Goal: Information Seeking & Learning: Learn about a topic

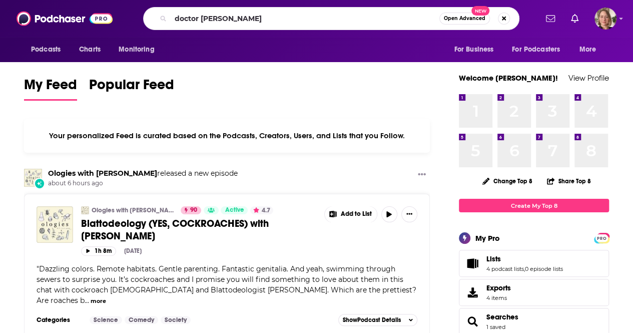
type input "doctor [PERSON_NAME]"
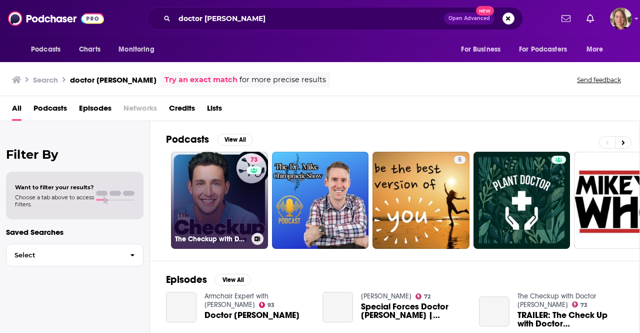
click at [206, 219] on link "73 The Checkup with Doctor [PERSON_NAME]" at bounding box center [219, 200] width 97 height 97
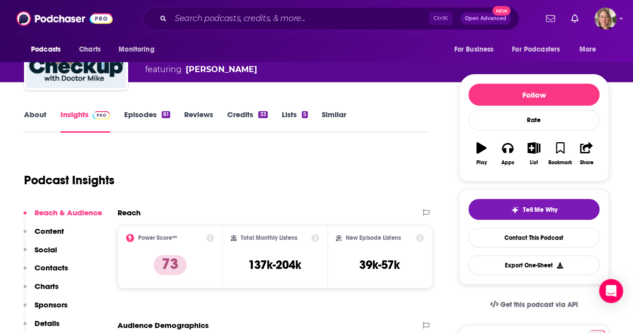
scroll to position [200, 0]
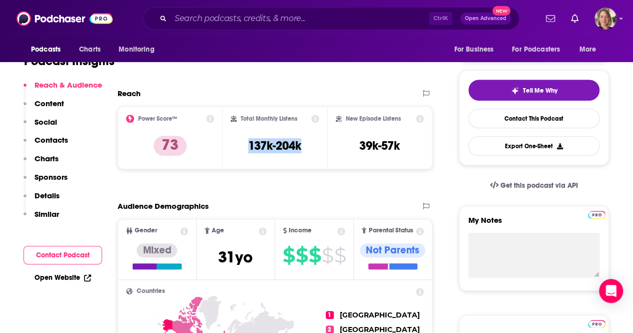
drag, startPoint x: 304, startPoint y: 150, endPoint x: 224, endPoint y: 150, distance: 80.0
click at [224, 150] on div "Total Monthly Listens 137k-204k" at bounding box center [275, 137] width 105 height 63
copy h3 "137k-204k"
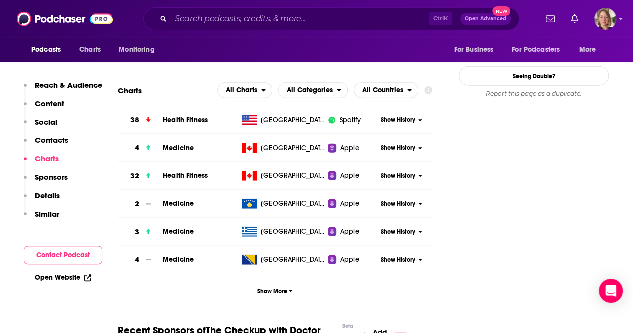
scroll to position [1150, 0]
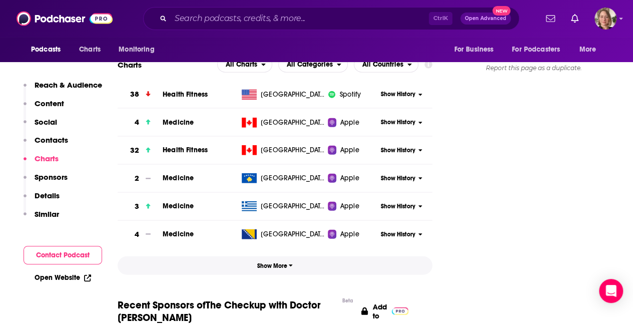
click at [281, 262] on span "Show More" at bounding box center [275, 265] width 36 height 7
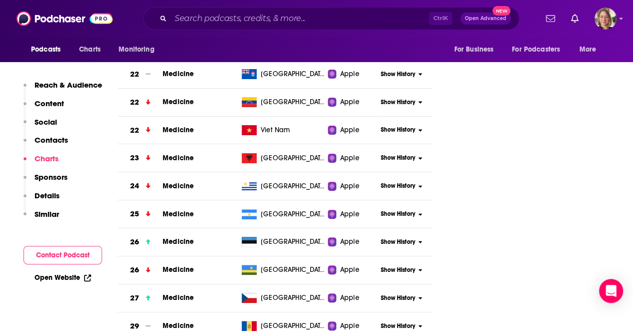
scroll to position [2050, 0]
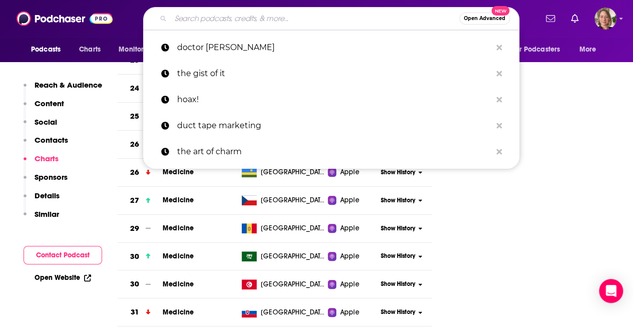
click at [201, 19] on input "Search podcasts, credits, & more..." at bounding box center [315, 19] width 289 height 16
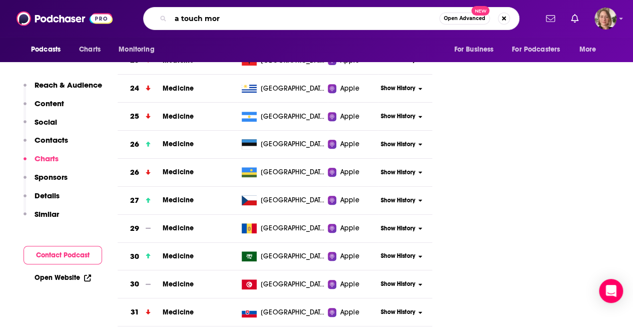
type input "a touch more"
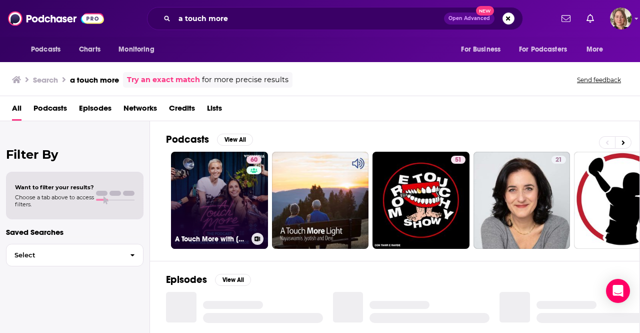
click at [212, 206] on link "60 A Touch More with [PERSON_NAME] & [PERSON_NAME]" at bounding box center [219, 200] width 97 height 97
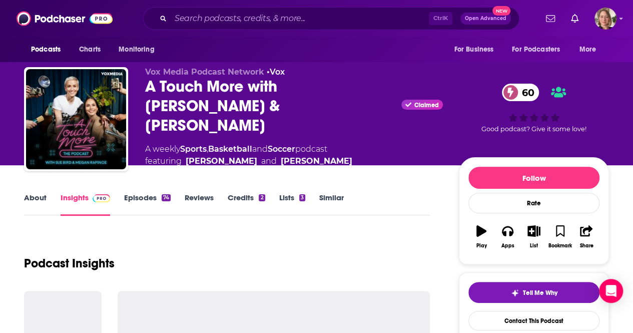
scroll to position [100, 0]
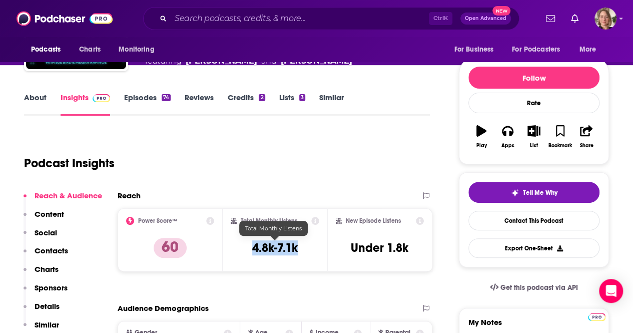
drag, startPoint x: 303, startPoint y: 249, endPoint x: 252, endPoint y: 244, distance: 51.2
click at [252, 244] on div "Total Monthly Listens 4.8k-7.1k" at bounding box center [275, 240] width 89 height 46
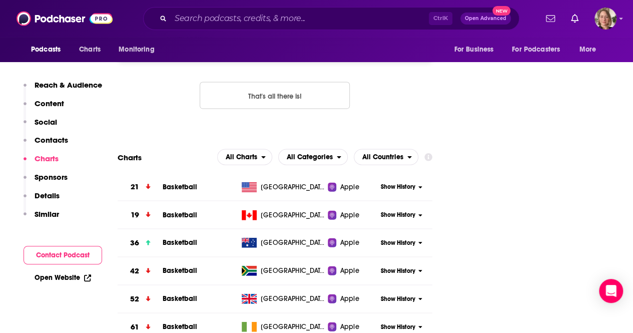
scroll to position [1050, 0]
